Goal: Task Accomplishment & Management: Use online tool/utility

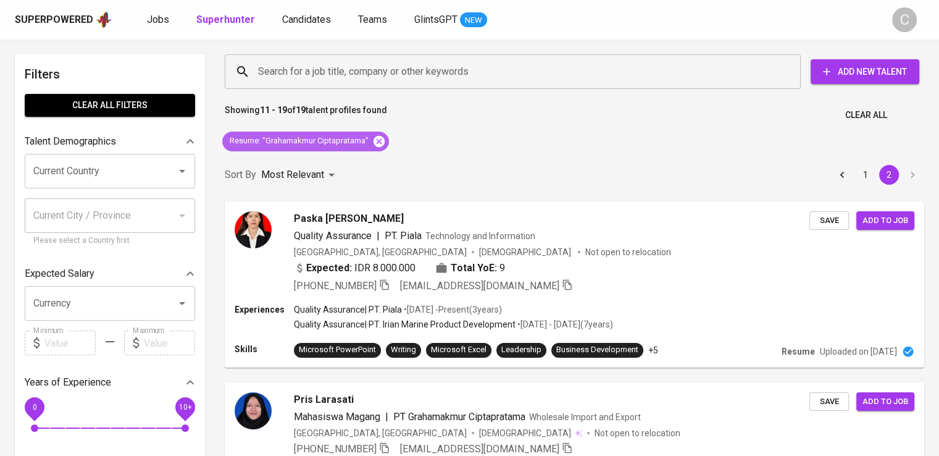
click at [380, 138] on icon at bounding box center [379, 140] width 11 height 11
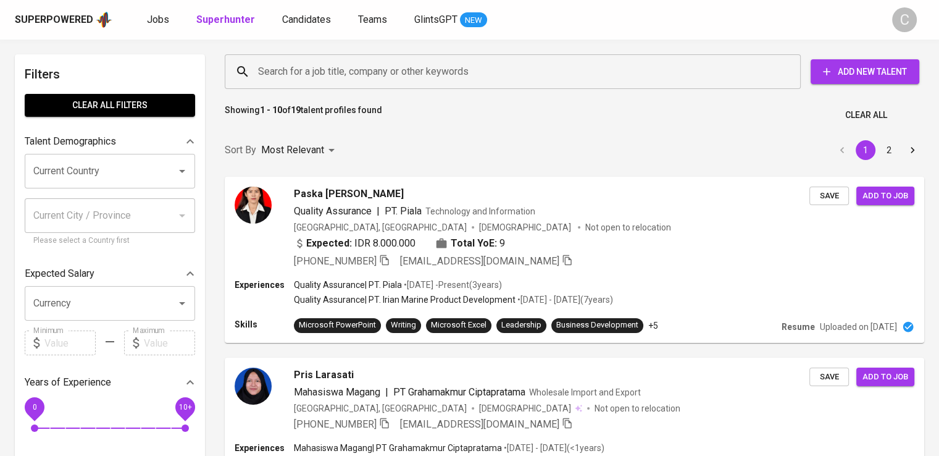
click at [371, 78] on input "Search for a job title, company or other keywords" at bounding box center [516, 71] width 522 height 23
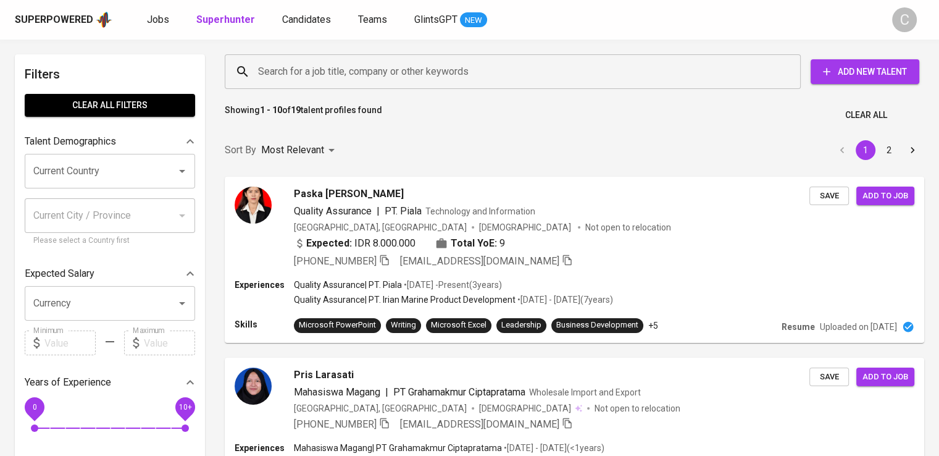
click at [371, 78] on input "Search for a job title, company or other keywords" at bounding box center [516, 71] width 522 height 23
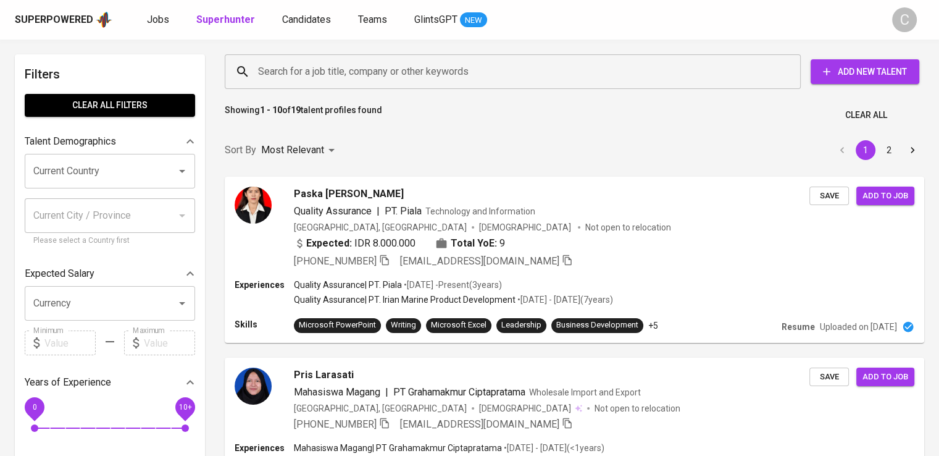
click at [371, 78] on input "Search for a job title, company or other keywords" at bounding box center [516, 71] width 522 height 23
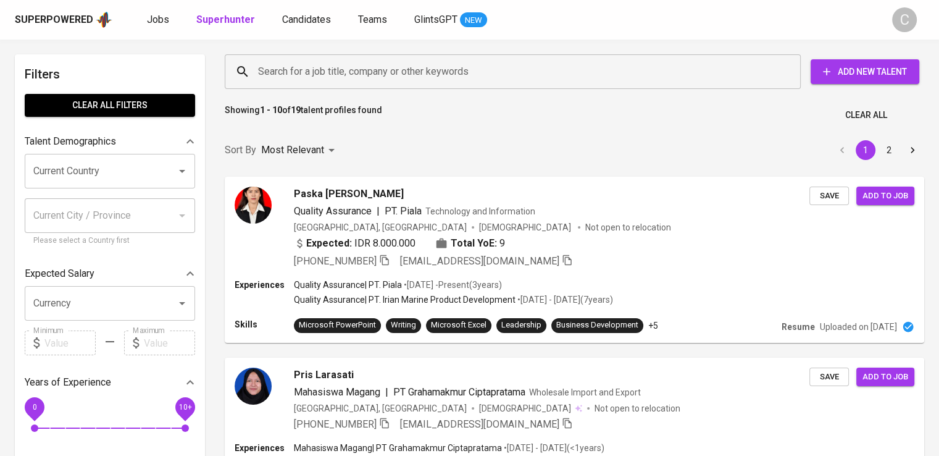
click at [371, 78] on input "Search for a job title, company or other keywords" at bounding box center [516, 71] width 522 height 23
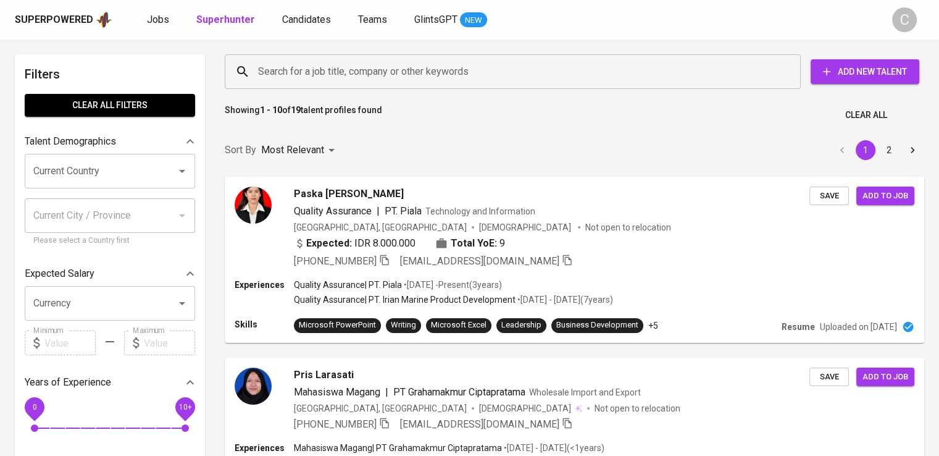
click at [371, 78] on input "Search for a job title, company or other keywords" at bounding box center [516, 71] width 522 height 23
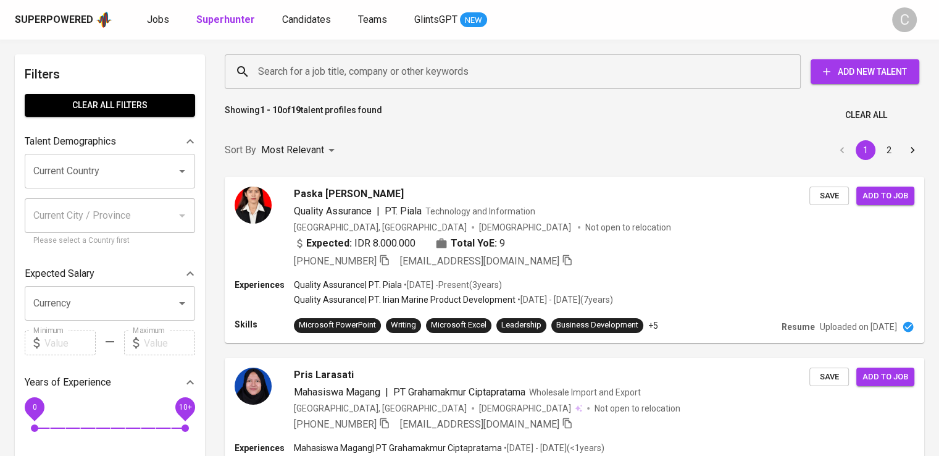
click at [371, 78] on input "Search for a job title, company or other keywords" at bounding box center [516, 71] width 522 height 23
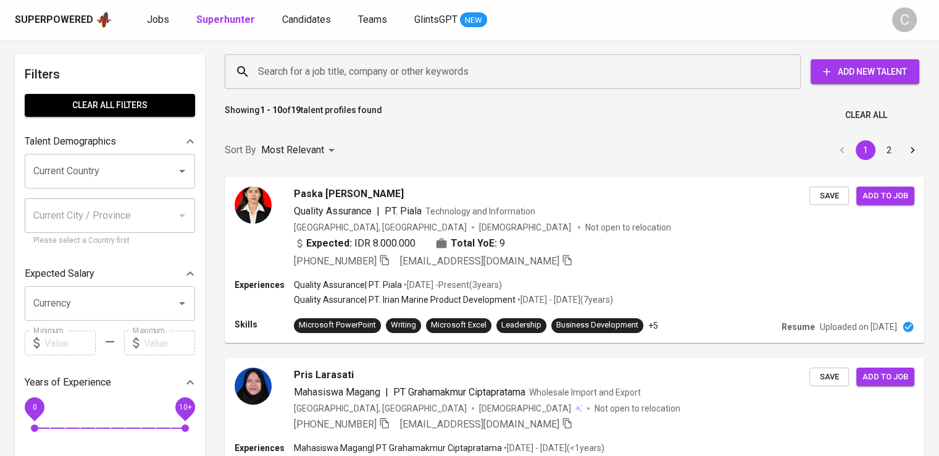
click at [371, 78] on input "Search for a job title, company or other keywords" at bounding box center [516, 71] width 522 height 23
click at [362, 61] on input "Search for a job title, company or other keywords" at bounding box center [516, 71] width 522 height 23
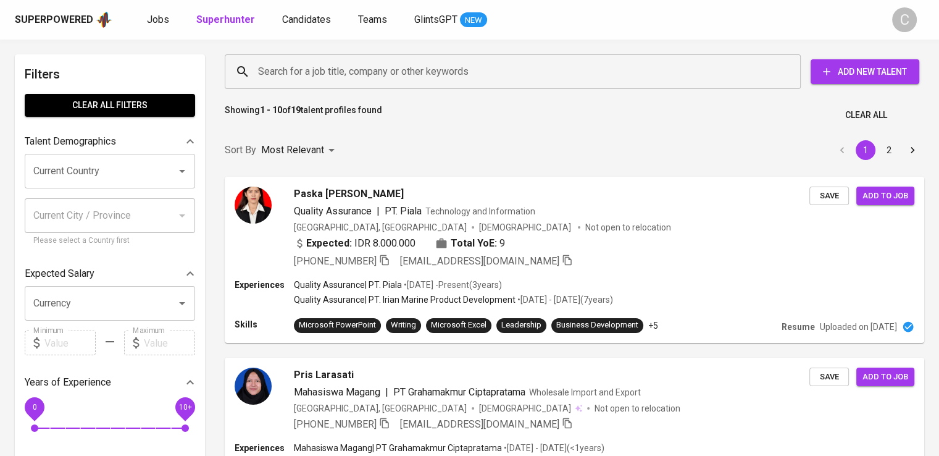
click at [362, 61] on input "Search for a job title, company or other keywords" at bounding box center [516, 71] width 522 height 23
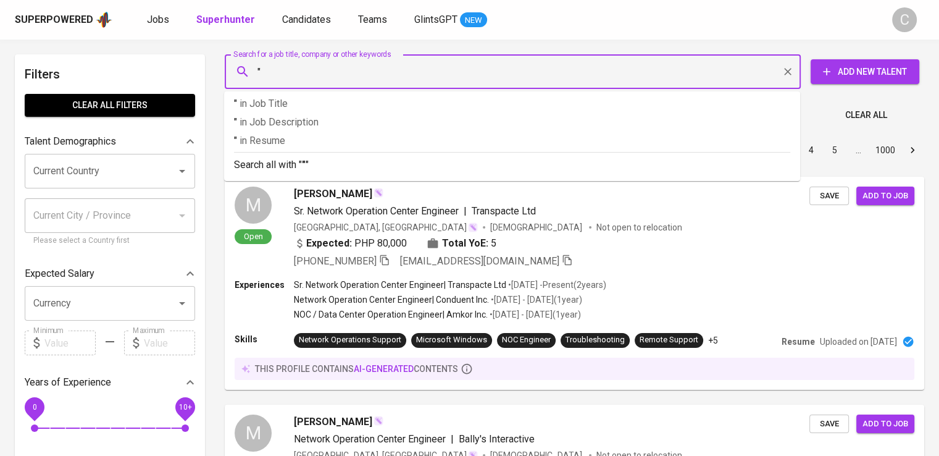
paste input "concord [GEOGRAPHIC_DATA]"
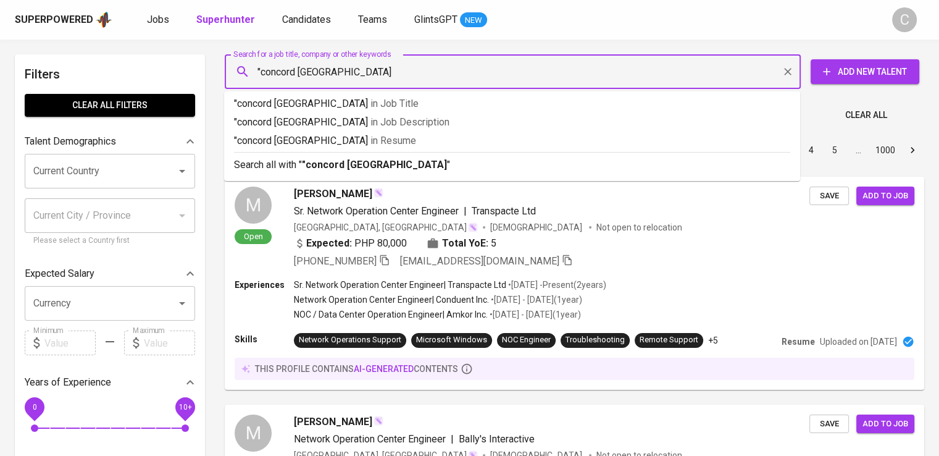
type input ""concord indonesia""
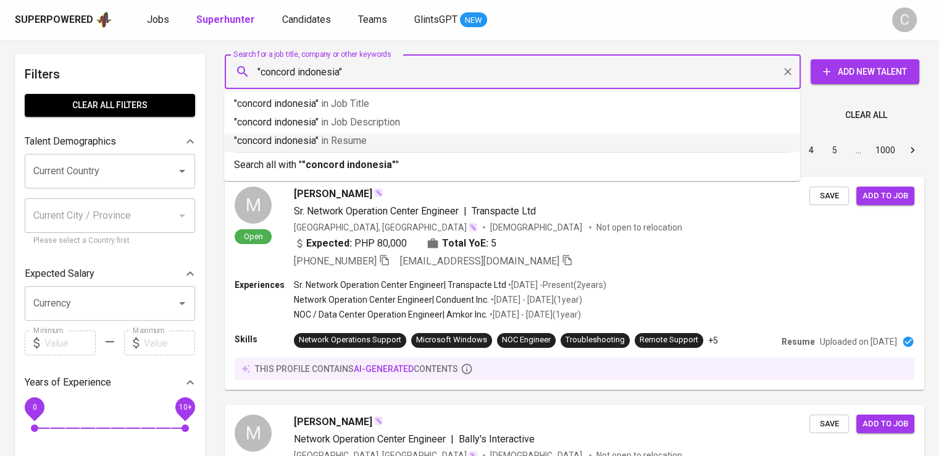
click at [377, 138] on p ""concord indonesia" in Resume" at bounding box center [512, 140] width 556 height 15
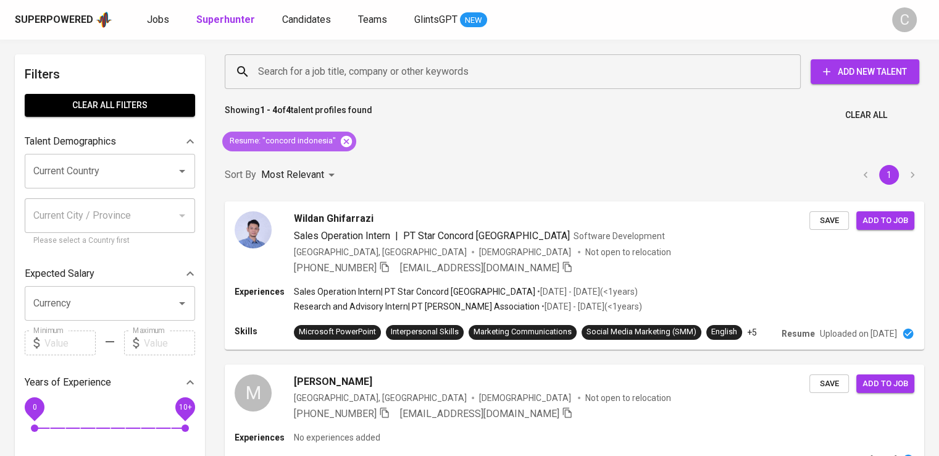
click at [341, 140] on icon at bounding box center [346, 140] width 11 height 11
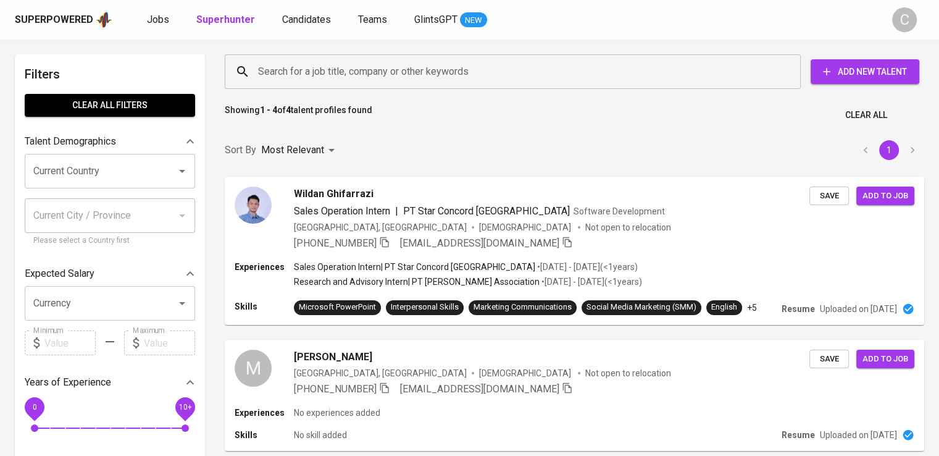
click at [361, 67] on input "Search for a job title, company or other keywords" at bounding box center [516, 71] width 522 height 23
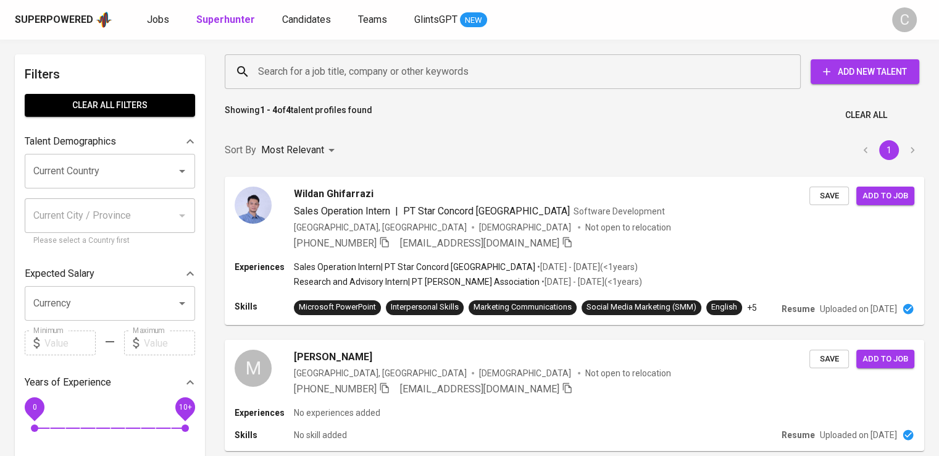
click at [361, 67] on input "Search for a job title, company or other keywords" at bounding box center [516, 71] width 522 height 23
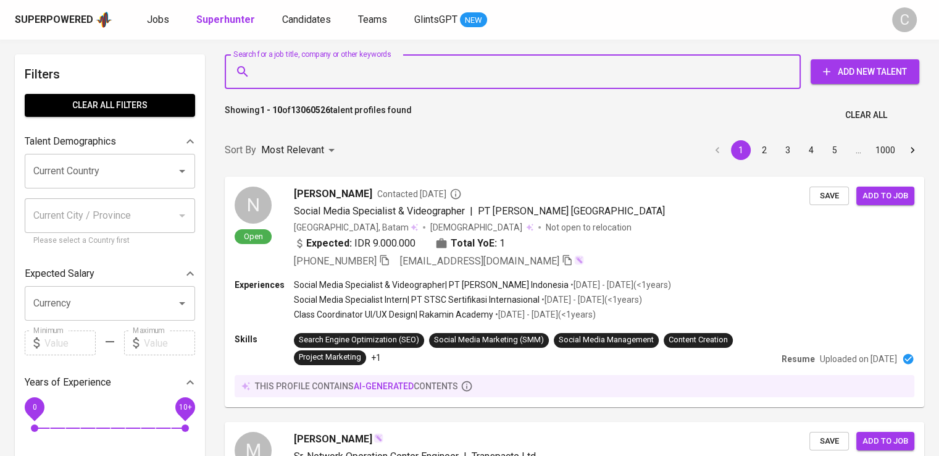
click at [361, 67] on input "Search for a job title, company or other keywords" at bounding box center [516, 71] width 522 height 23
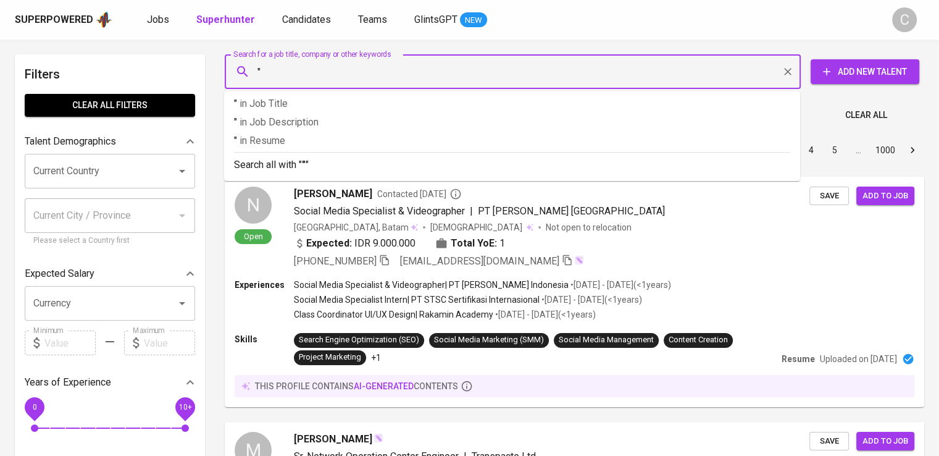
paste input "SUMBER PLAST INDO"
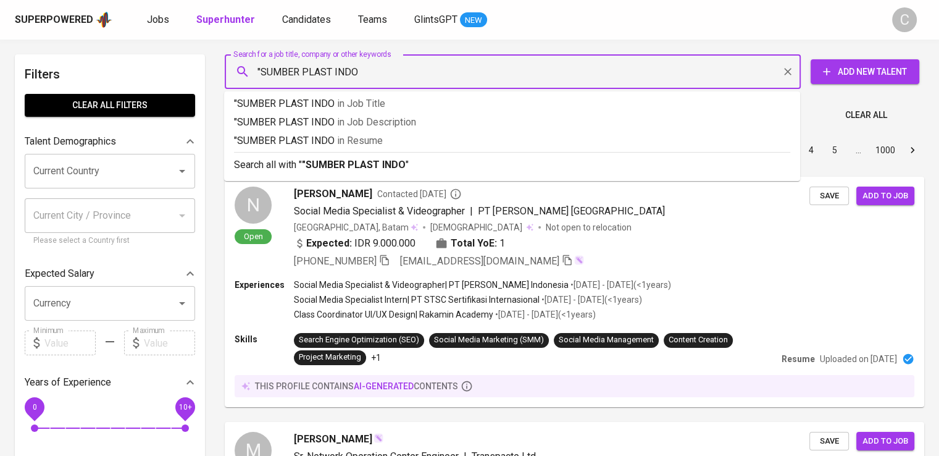
type input ""SUMBER PLAST INDO""
click at [383, 140] on span "in [GEOGRAPHIC_DATA]" at bounding box center [363, 141] width 46 height 12
